Goal: Check status: Check status

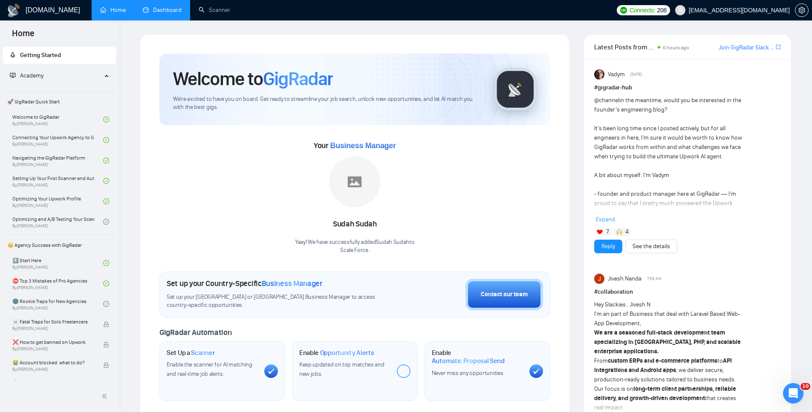
click at [154, 7] on link "Dashboard" at bounding box center [162, 9] width 39 height 7
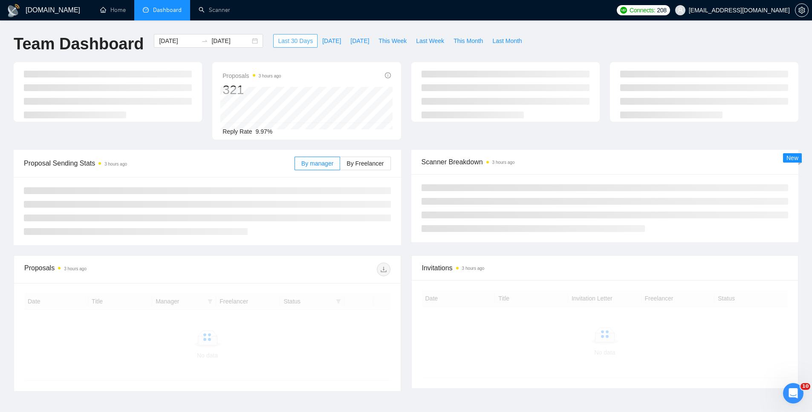
click at [278, 40] on span "Last 30 Days" at bounding box center [295, 40] width 35 height 9
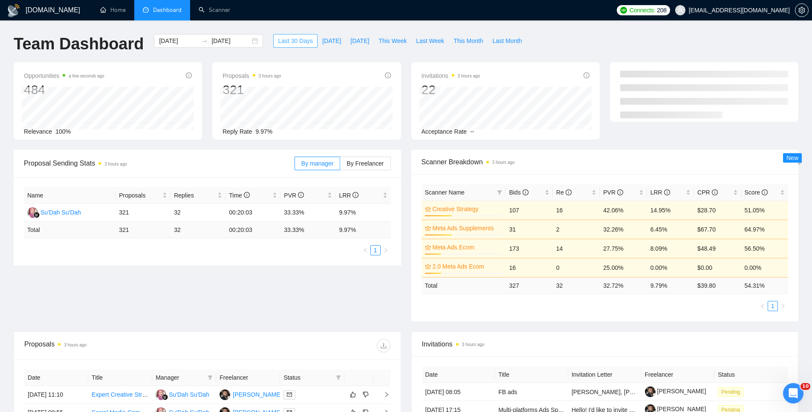
click at [292, 39] on span "Last 30 Days" at bounding box center [295, 40] width 35 height 9
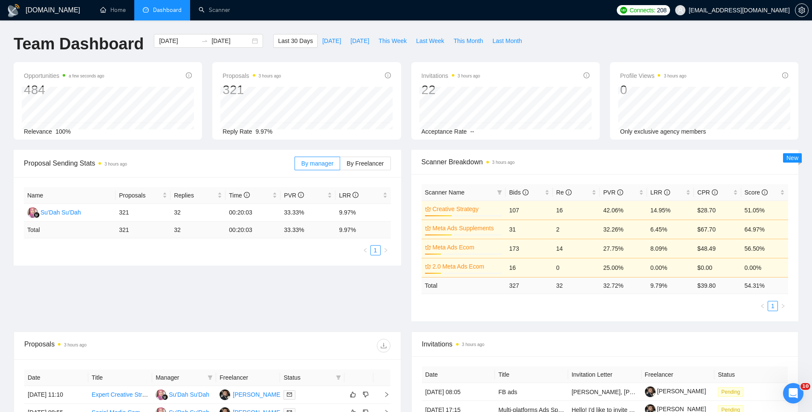
drag, startPoint x: 200, startPoint y: 117, endPoint x: 194, endPoint y: 117, distance: 6.4
click at [200, 117] on div "Opportunities a few seconds ago 484 Relevance 100%" at bounding box center [108, 101] width 188 height 78
click at [397, 41] on span "This Week" at bounding box center [392, 40] width 28 height 9
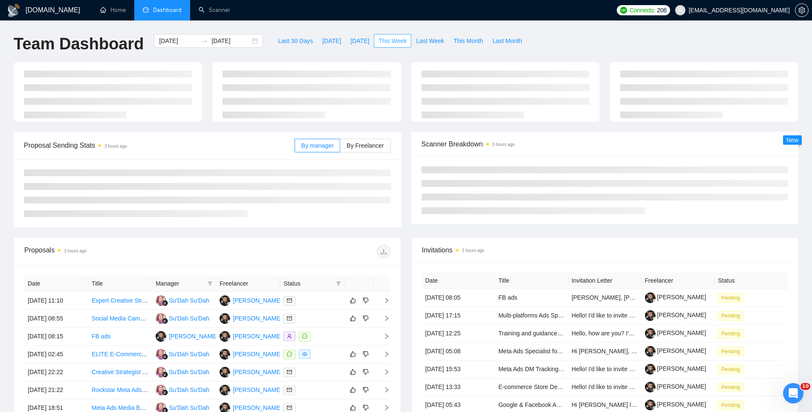
type input "[DATE]"
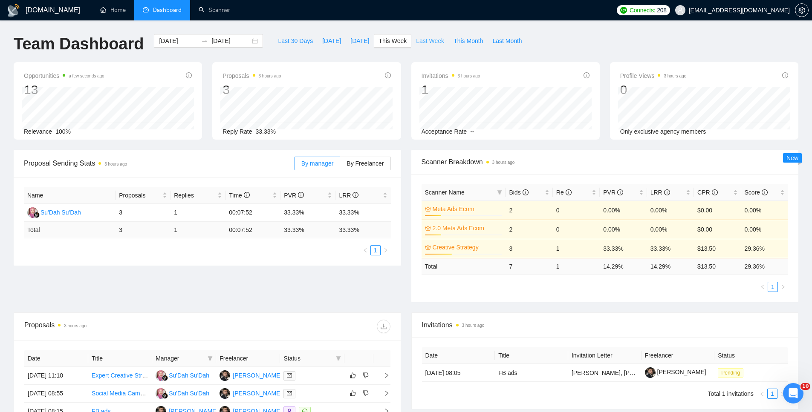
click at [431, 41] on span "Last Week" at bounding box center [430, 40] width 28 height 9
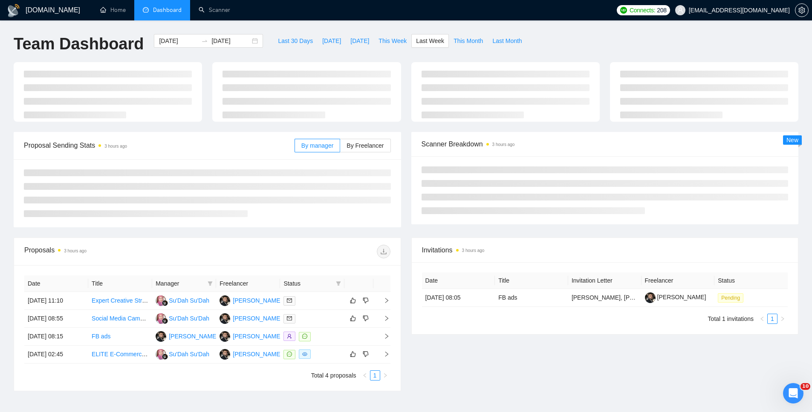
type input "[DATE]"
